Goal: Find specific fact: Locate a discrete piece of known information

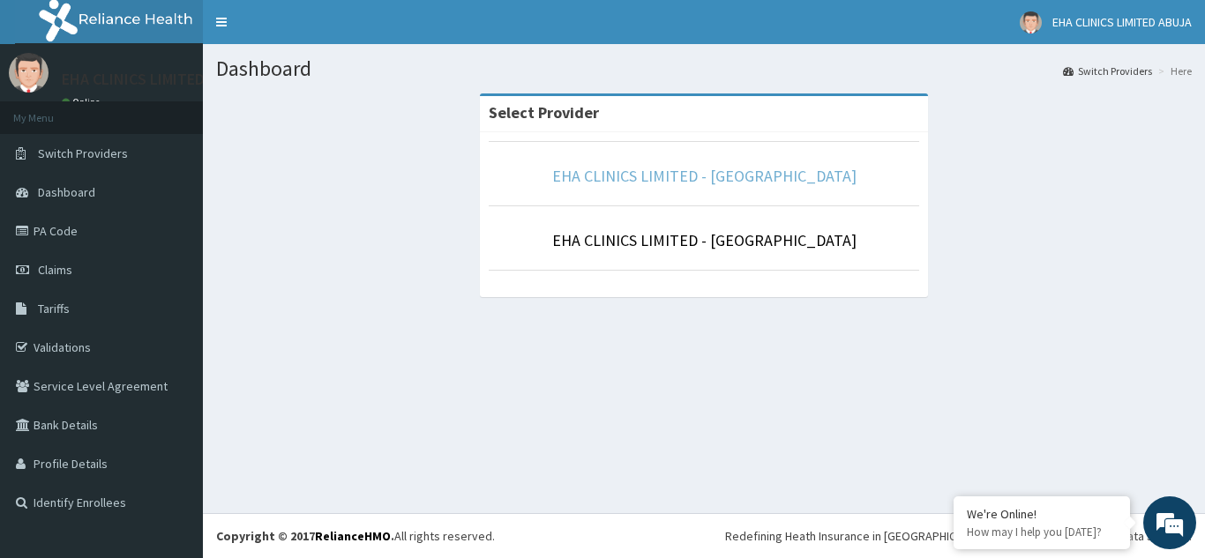
click at [739, 183] on link "EHA CLINICS LIMITED - [GEOGRAPHIC_DATA]" at bounding box center [704, 176] width 304 height 20
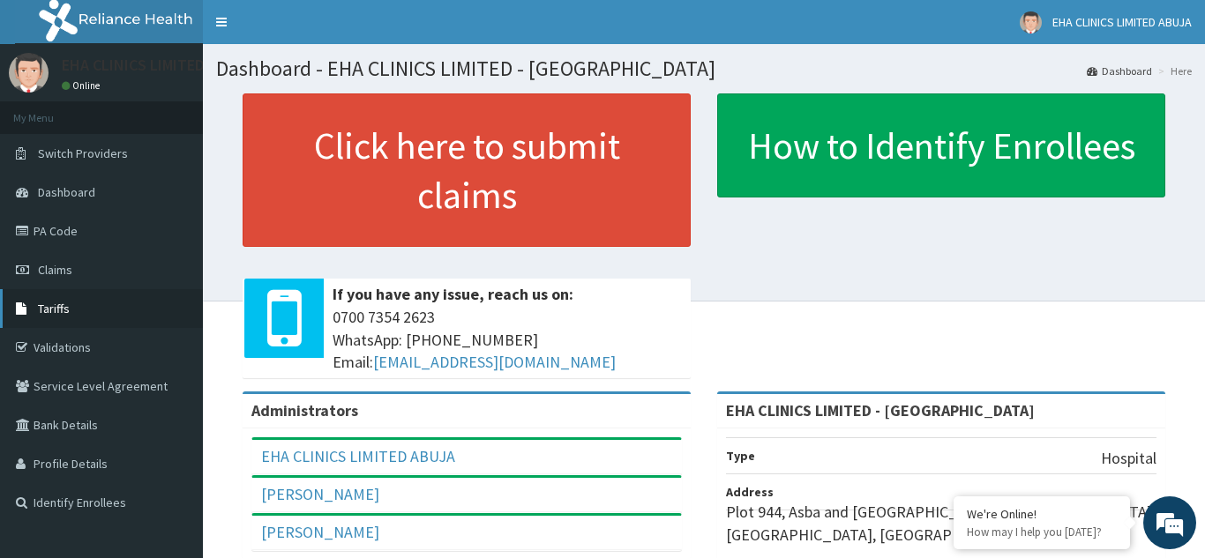
click at [70, 311] on link "Tariffs" at bounding box center [101, 308] width 203 height 39
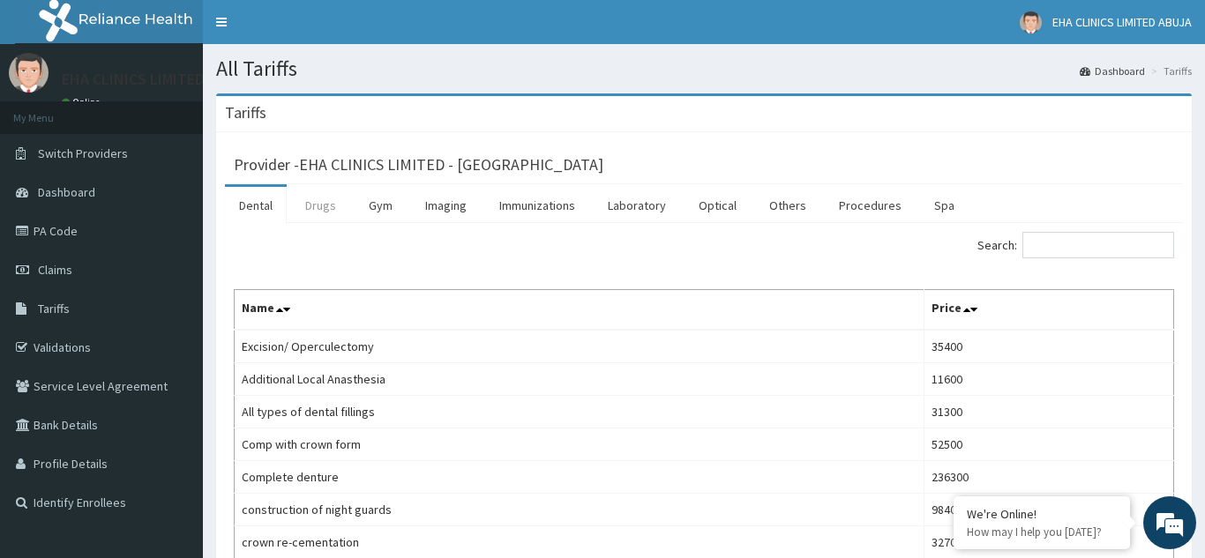
click at [316, 205] on link "Drugs" at bounding box center [320, 205] width 59 height 37
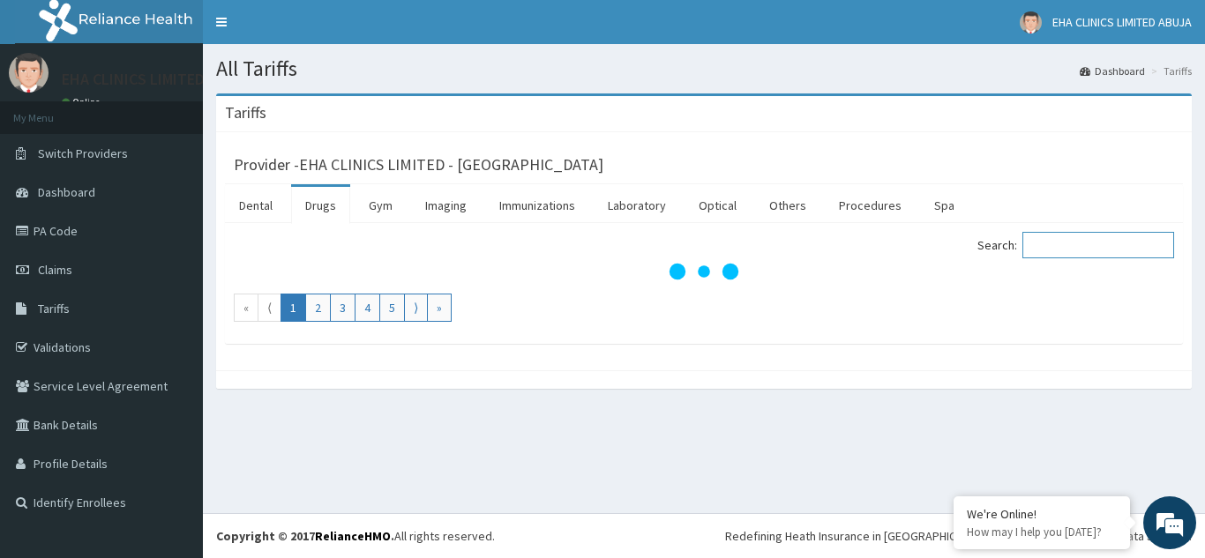
click at [1046, 245] on input "Search:" at bounding box center [1098, 245] width 152 height 26
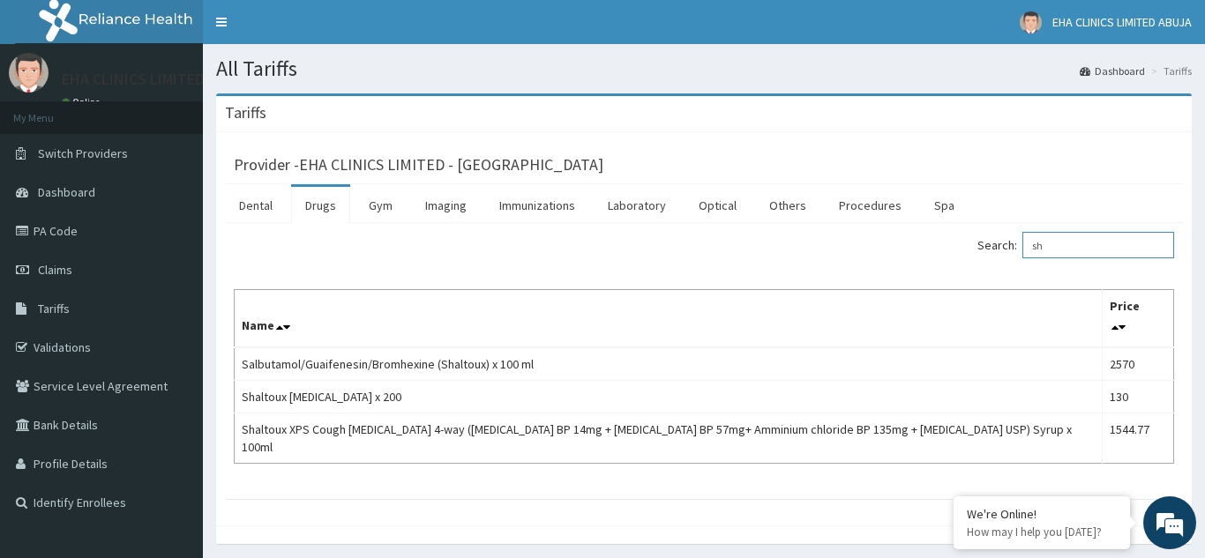
type input "s"
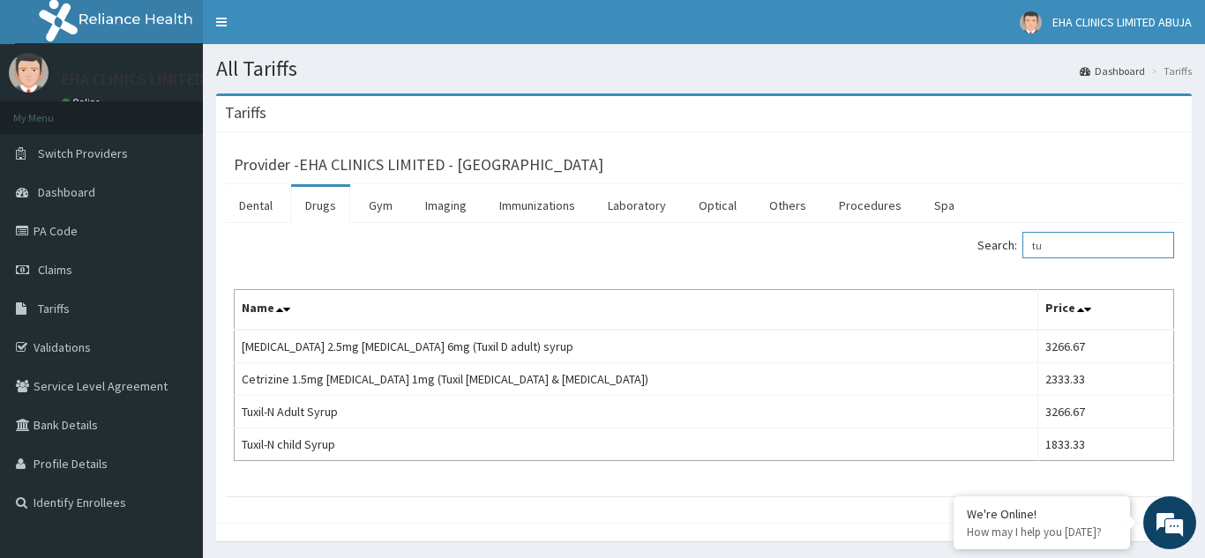
type input "t"
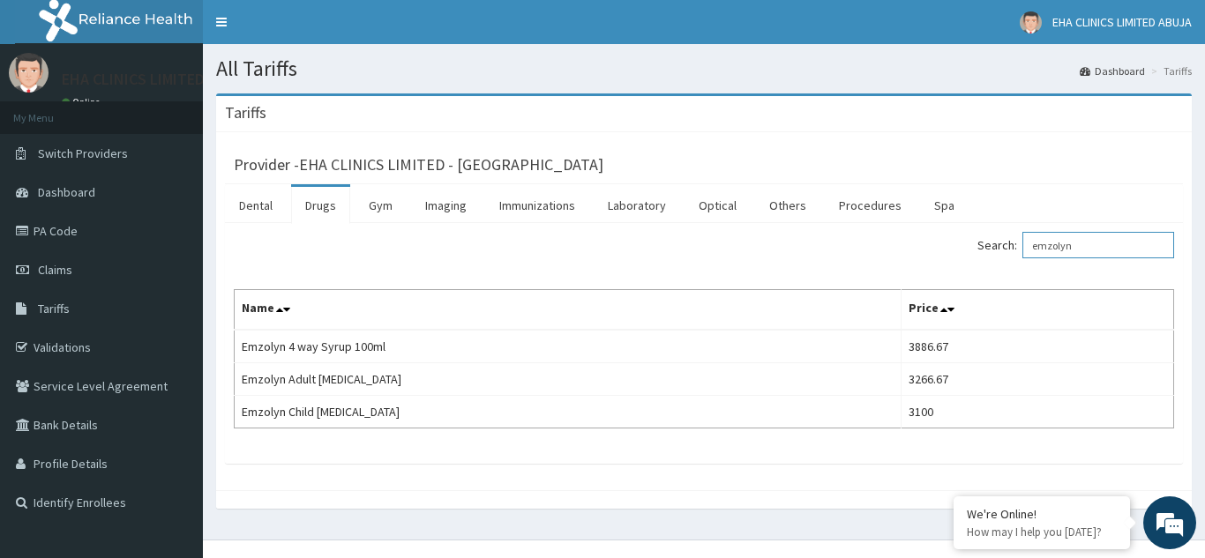
type input "emzolyn"
